Goal: Check status: Check status

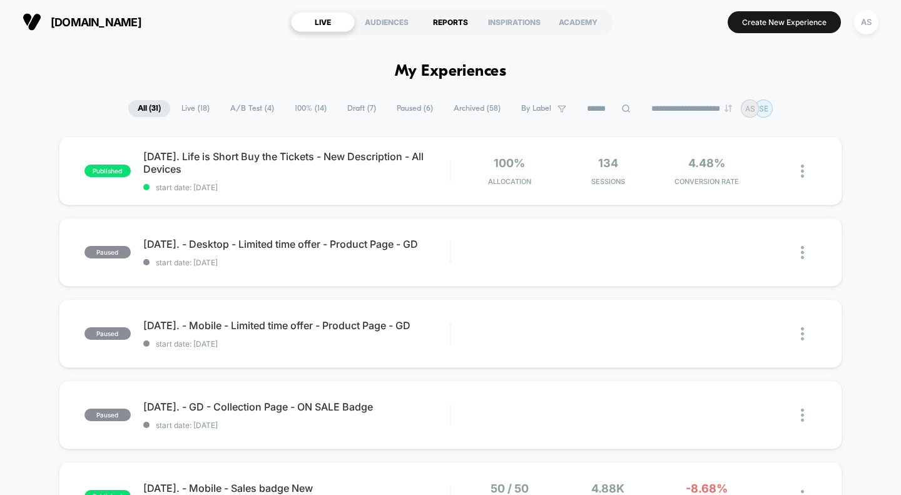
click at [444, 21] on div "REPORTS" at bounding box center [451, 22] width 64 height 20
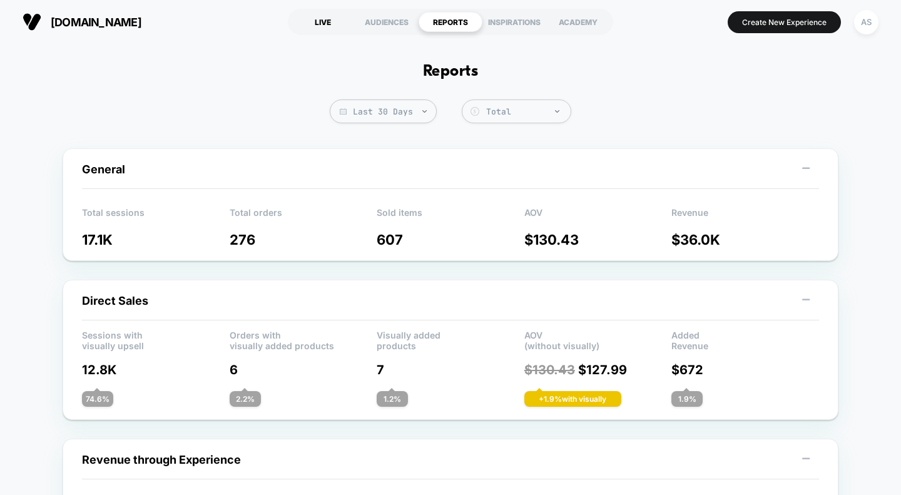
click at [327, 19] on div "LIVE" at bounding box center [323, 22] width 64 height 20
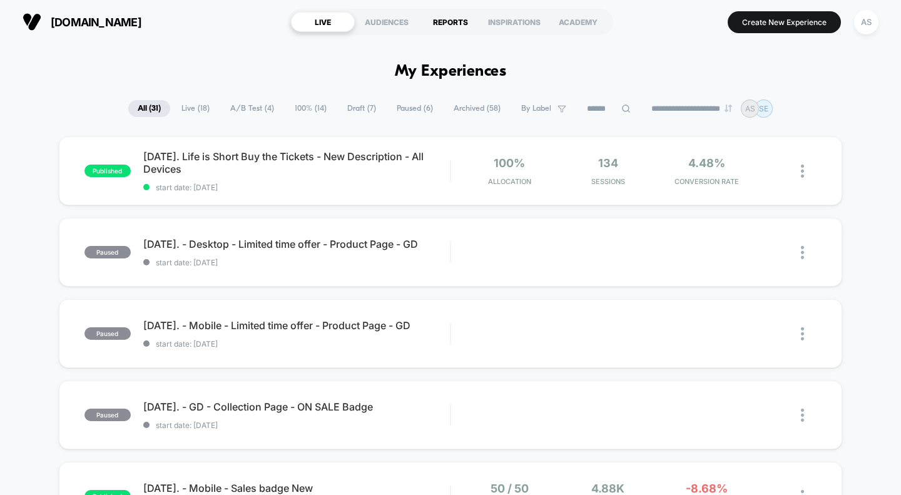
click at [451, 23] on div "REPORTS" at bounding box center [451, 22] width 64 height 20
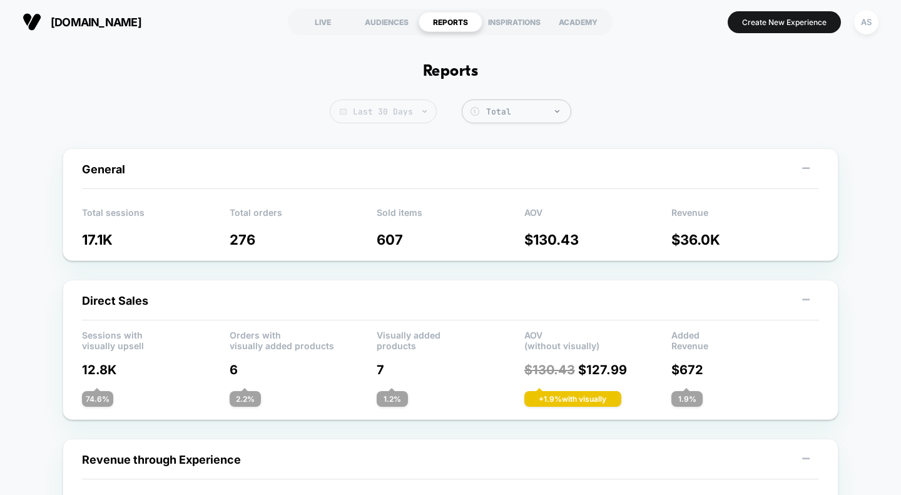
click at [412, 105] on span "Last 30 Days" at bounding box center [383, 112] width 107 height 24
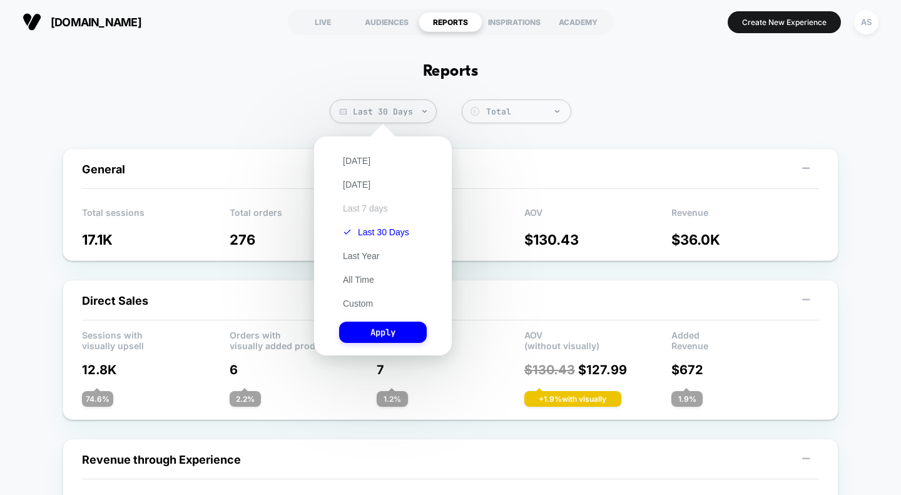
click at [379, 205] on button "Last 7 days" at bounding box center [365, 208] width 53 height 11
click at [384, 336] on button "Apply" at bounding box center [383, 332] width 88 height 21
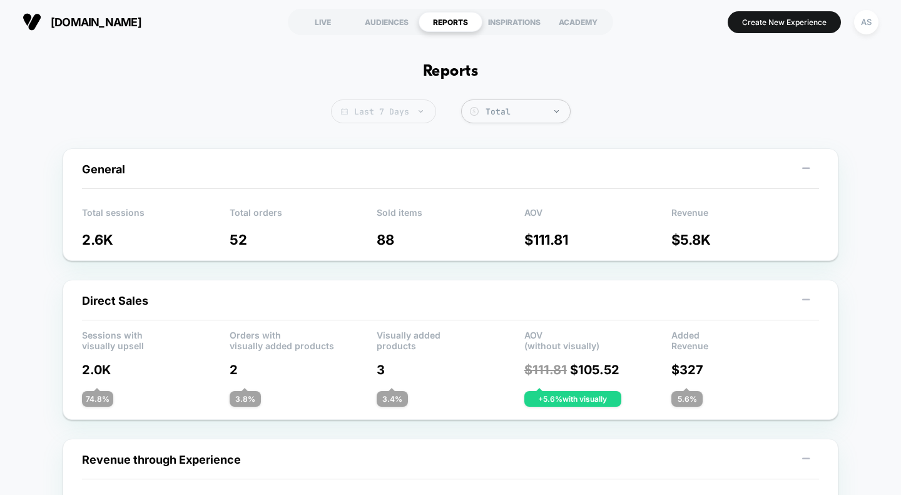
click at [408, 108] on span "Last 7 Days" at bounding box center [383, 112] width 105 height 24
select select "*"
select select "****"
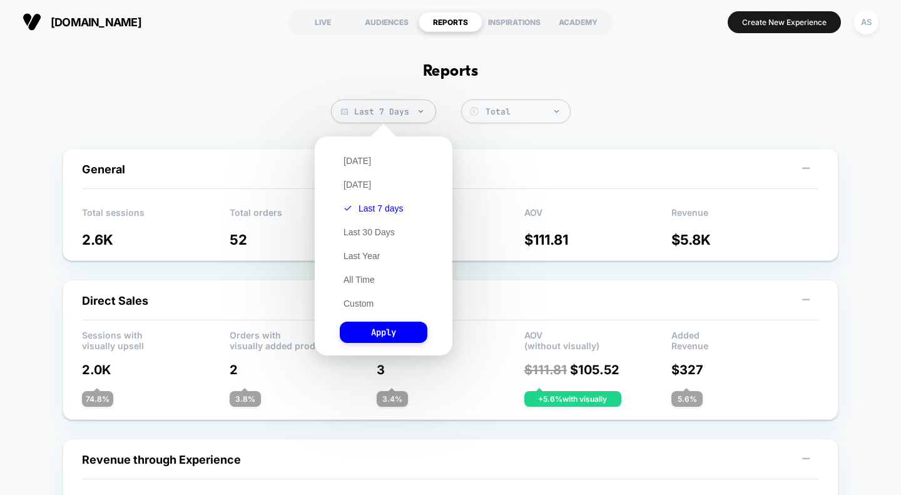
click at [363, 297] on div "[DATE] [DATE] Last 7 days Last 30 Days Last Year All Time Custom Apply" at bounding box center [383, 246] width 125 height 207
click at [363, 302] on button "Custom" at bounding box center [359, 303] width 38 height 11
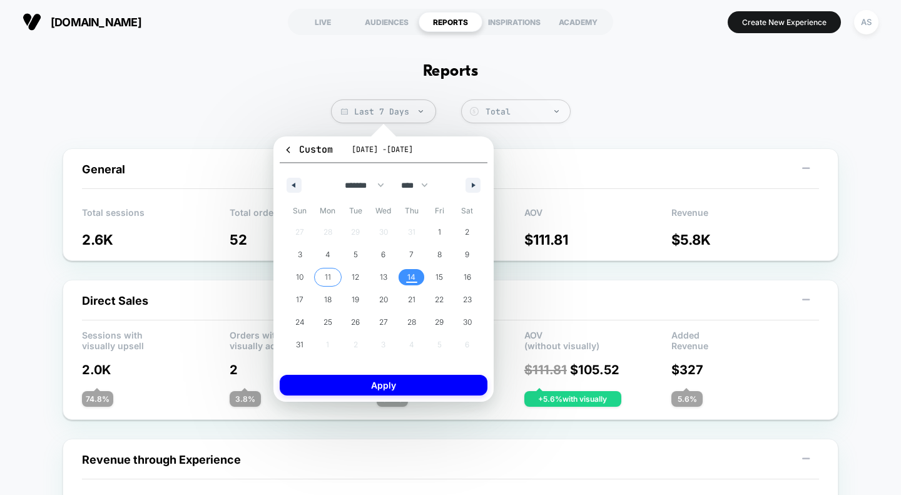
click at [324, 279] on span "11" at bounding box center [328, 277] width 28 height 16
click at [408, 276] on span "14" at bounding box center [411, 277] width 8 height 23
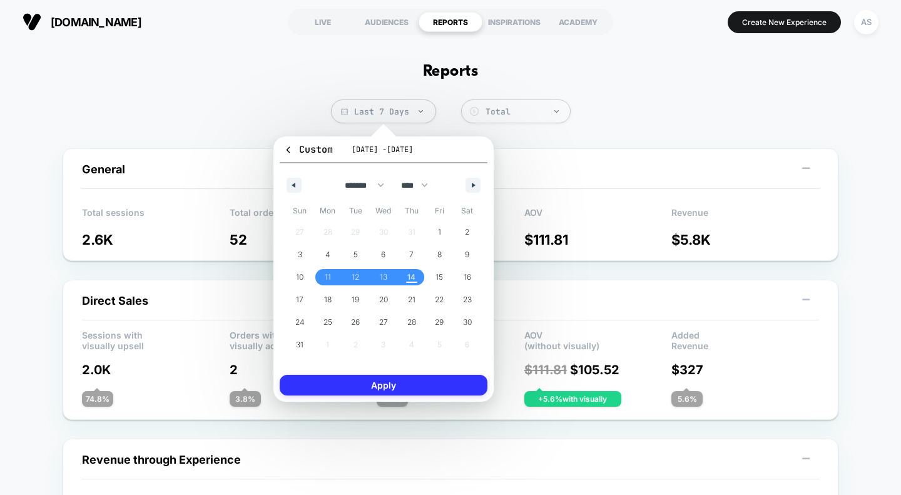
click at [427, 387] on button "Apply" at bounding box center [384, 385] width 208 height 21
